Goal: Navigation & Orientation: Find specific page/section

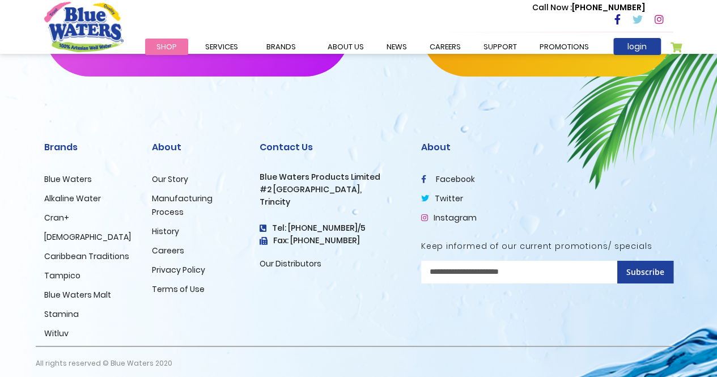
scroll to position [1921, 0]
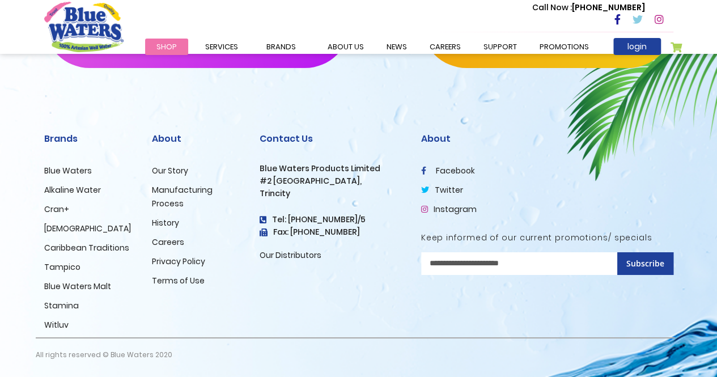
click at [170, 241] on link "Careers" at bounding box center [168, 241] width 32 height 11
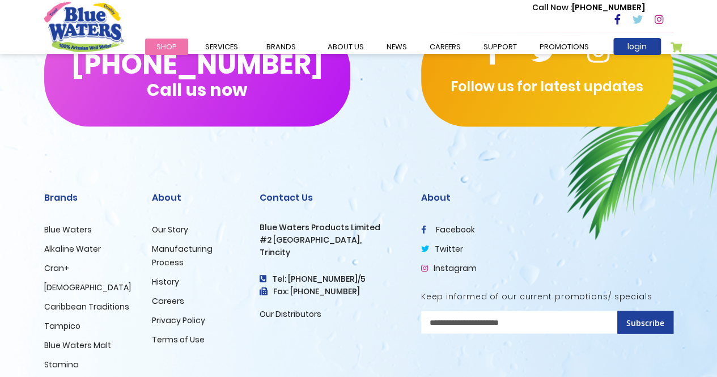
scroll to position [1191, 0]
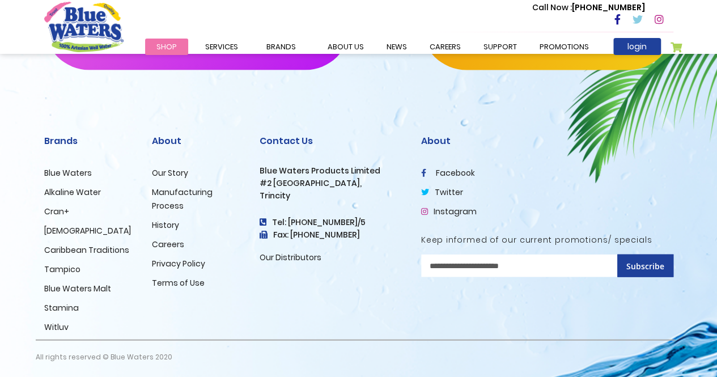
click at [172, 175] on link "Our Story" at bounding box center [170, 172] width 36 height 11
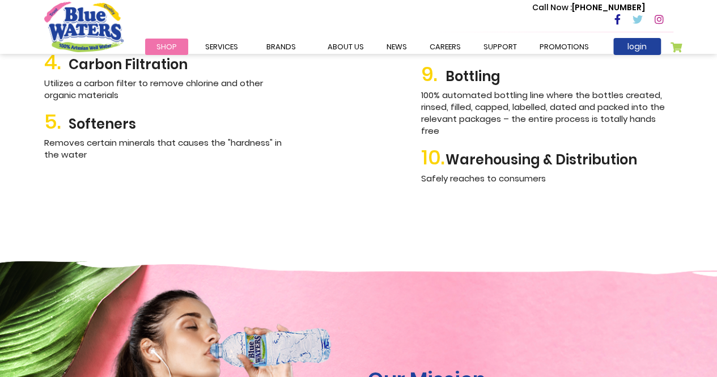
scroll to position [1405, 0]
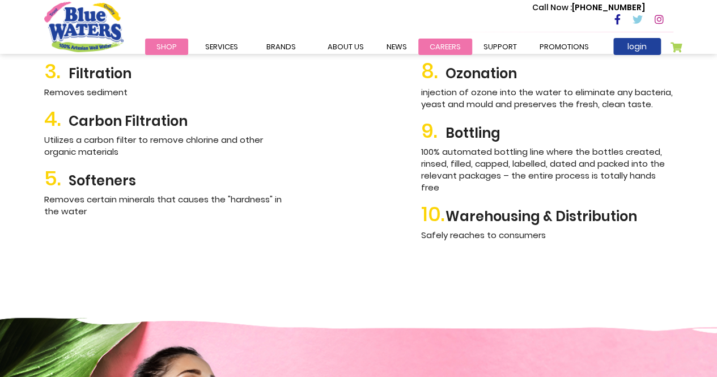
click at [434, 46] on link "careers" at bounding box center [445, 47] width 54 height 16
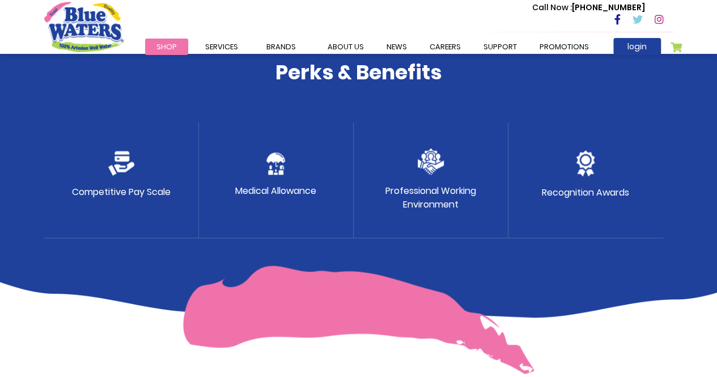
scroll to position [456, 0]
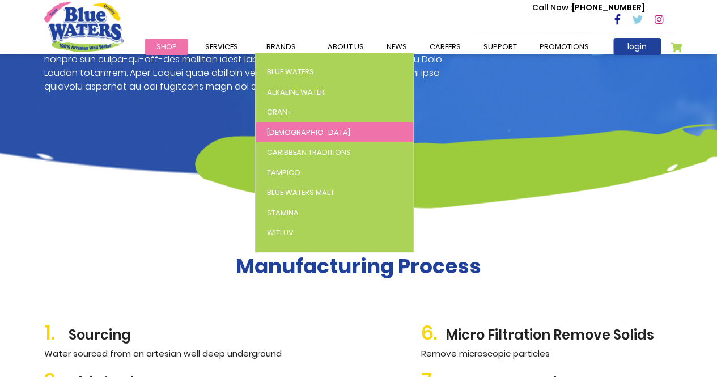
scroll to position [895, 0]
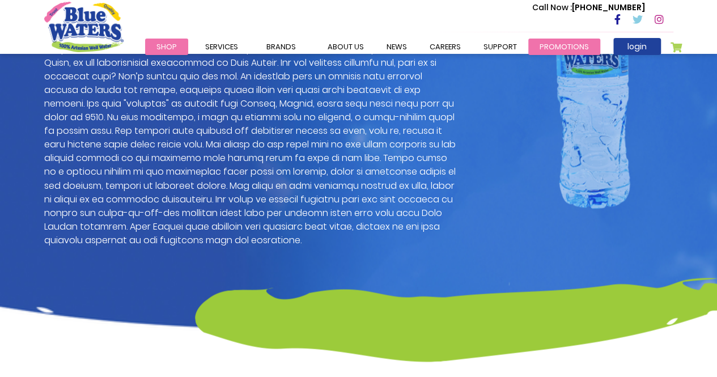
click at [548, 45] on link "Promotions" at bounding box center [564, 47] width 72 height 16
